Goal: Transaction & Acquisition: Purchase product/service

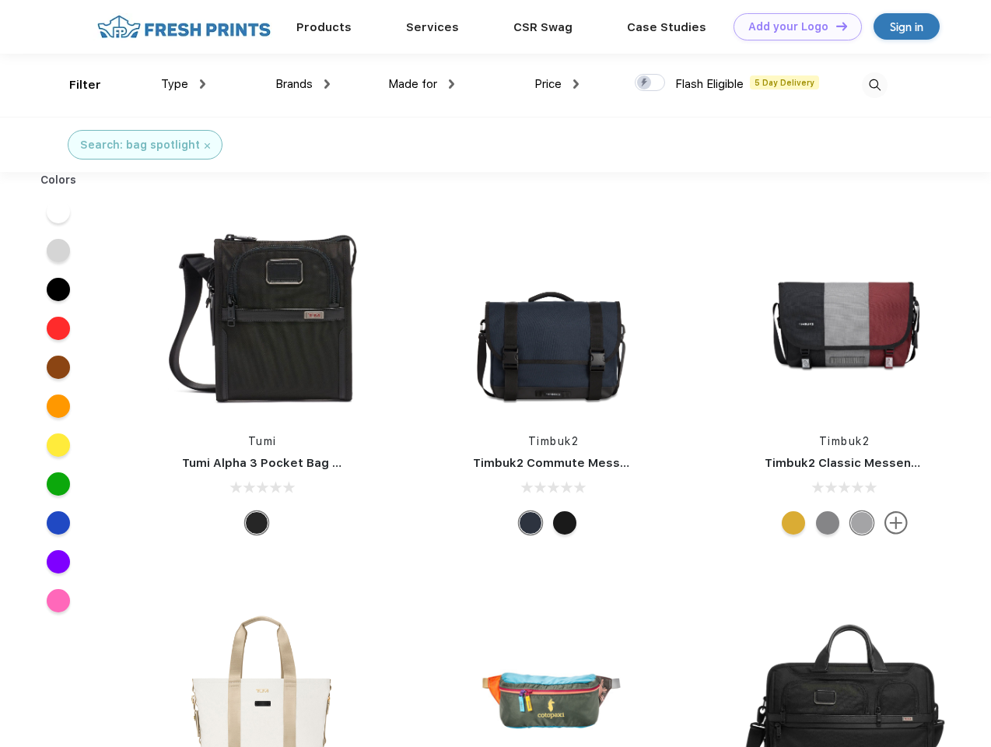
click at [792, 26] on link "Add your Logo Design Tool" at bounding box center [798, 26] width 128 height 27
click at [0, 0] on div "Design Tool" at bounding box center [0, 0] width 0 height 0
click at [835, 26] on link "Add your Logo Design Tool" at bounding box center [798, 26] width 128 height 27
click at [75, 85] on div "Filter" at bounding box center [85, 85] width 32 height 18
click at [184, 84] on span "Type" at bounding box center [174, 84] width 27 height 14
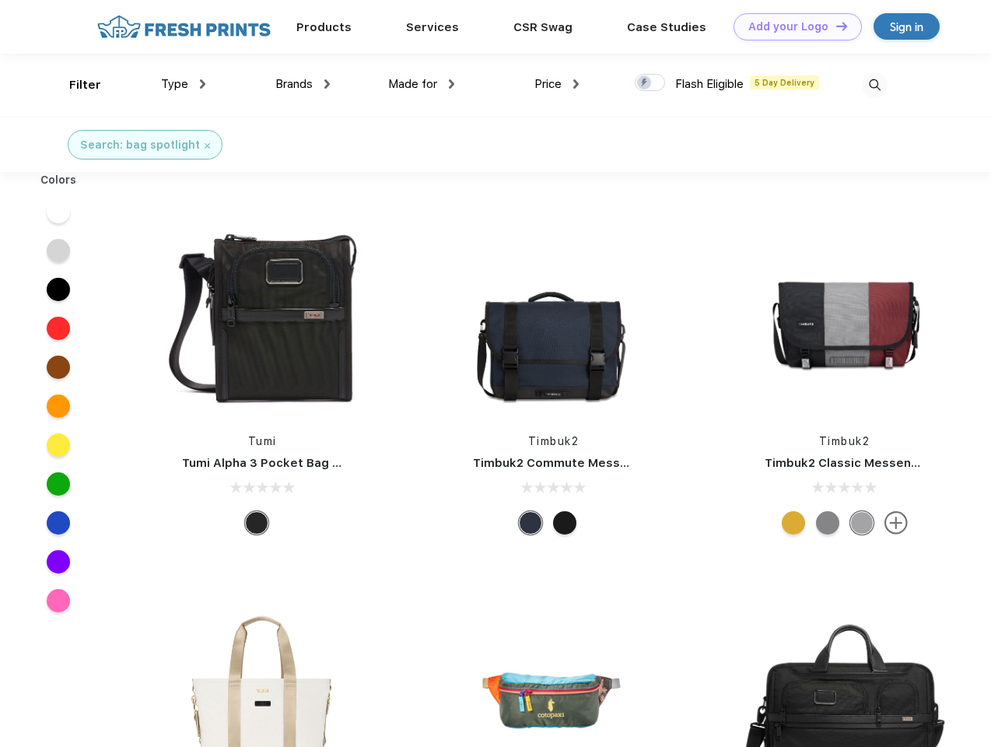
click at [303, 84] on span "Brands" at bounding box center [293, 84] width 37 height 14
click at [422, 84] on span "Made for" at bounding box center [412, 84] width 49 height 14
click at [557, 84] on span "Price" at bounding box center [547, 84] width 27 height 14
click at [650, 83] on div at bounding box center [650, 82] width 30 height 17
click at [645, 83] on input "checkbox" at bounding box center [640, 78] width 10 height 10
